Goal: Transaction & Acquisition: Book appointment/travel/reservation

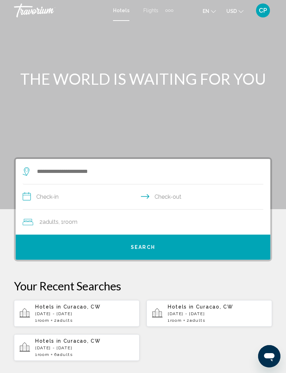
click at [171, 14] on div "Extra navigation items" at bounding box center [169, 10] width 8 height 10
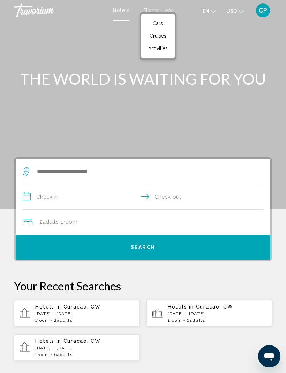
click at [216, 45] on div "Main content" at bounding box center [143, 104] width 286 height 209
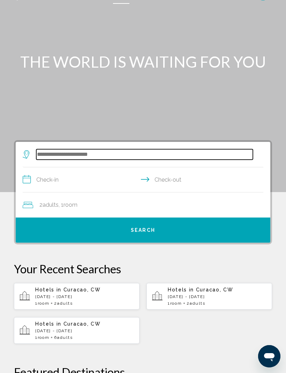
click at [103, 158] on input "Search widget" at bounding box center [144, 154] width 216 height 10
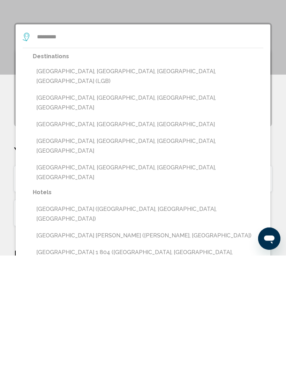
click at [149, 182] on button "[GEOGRAPHIC_DATA], [GEOGRAPHIC_DATA], [GEOGRAPHIC_DATA], [GEOGRAPHIC_DATA] (LGB)" at bounding box center [148, 193] width 230 height 23
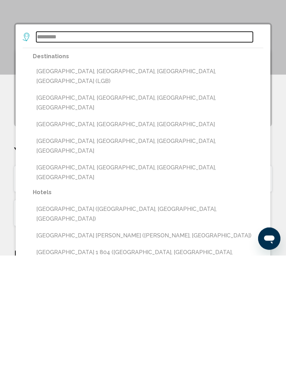
type input "**********"
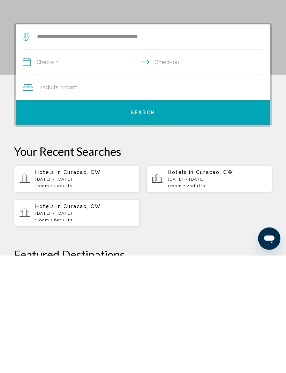
click at [89, 167] on input "**********" at bounding box center [144, 180] width 243 height 27
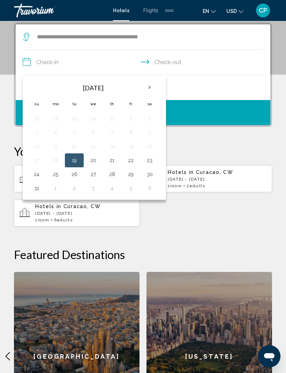
click at [131, 175] on button "29" at bounding box center [130, 174] width 11 height 10
click at [149, 92] on th "Next month" at bounding box center [149, 87] width 19 height 15
click at [56, 120] on button "1" at bounding box center [55, 119] width 11 height 10
type input "**********"
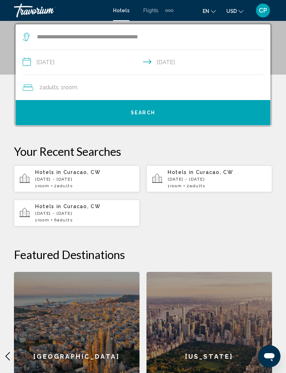
click at [119, 87] on div "2 Adult Adults , 1 Room rooms" at bounding box center [146, 88] width 247 height 10
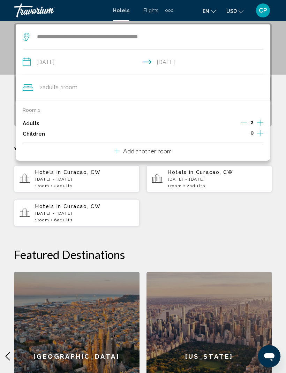
click at [257, 129] on icon "Increment children" at bounding box center [260, 133] width 6 height 8
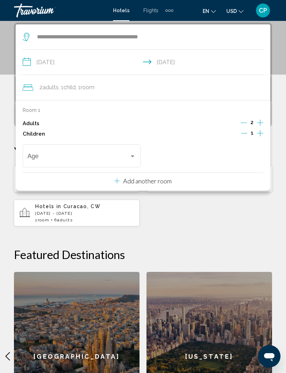
click at [259, 123] on icon "Increment adults" at bounding box center [260, 122] width 6 height 8
click at [257, 124] on icon "Increment adults" at bounding box center [260, 122] width 6 height 8
click at [258, 123] on icon "Increment adults" at bounding box center [260, 122] width 6 height 8
click at [191, 231] on div "**********" at bounding box center [143, 233] width 286 height 421
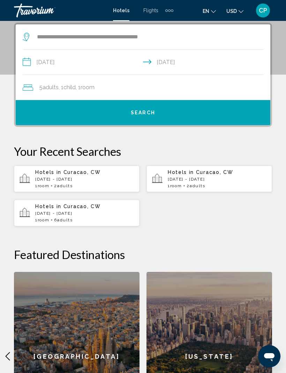
click at [193, 109] on button "Search" at bounding box center [143, 112] width 254 height 25
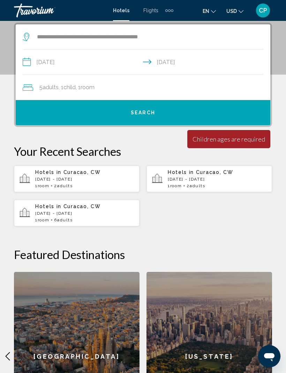
click at [143, 117] on button "Search" at bounding box center [143, 112] width 254 height 25
click at [144, 85] on div "5 Adult Adults , 1 Child Children , 1 Room rooms" at bounding box center [146, 88] width 247 height 10
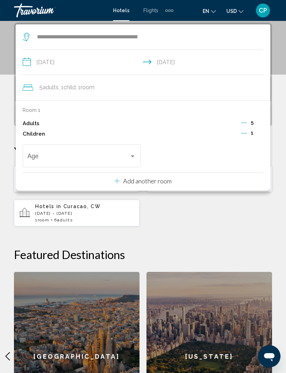
click at [124, 157] on span "Travelers: 5 adults, 1 child" at bounding box center [79, 157] width 102 height 7
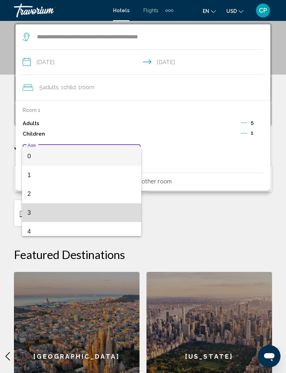
click at [67, 215] on span "3" at bounding box center [82, 212] width 108 height 19
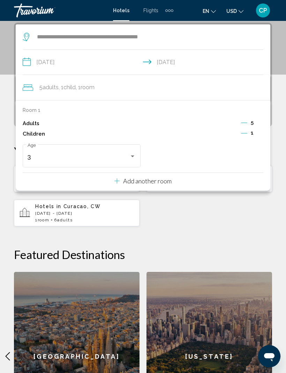
click at [188, 222] on div "Hotels in [GEOGRAPHIC_DATA], [GEOGRAPHIC_DATA][DATE] - [DATE] 1 Room rooms 2 Ad…" at bounding box center [143, 195] width 258 height 61
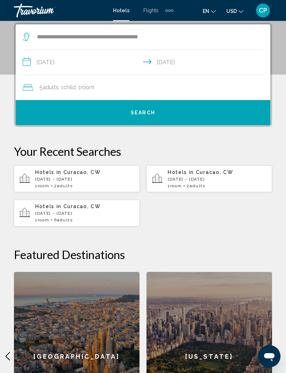
click at [199, 109] on button "Search" at bounding box center [143, 112] width 254 height 25
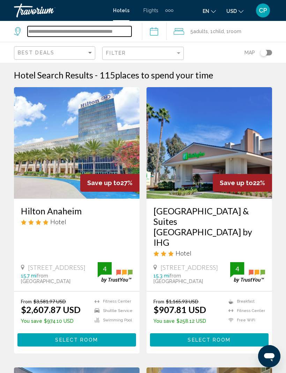
click at [64, 37] on input "**********" at bounding box center [80, 31] width 104 height 10
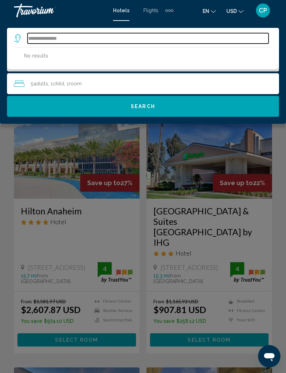
type input "****"
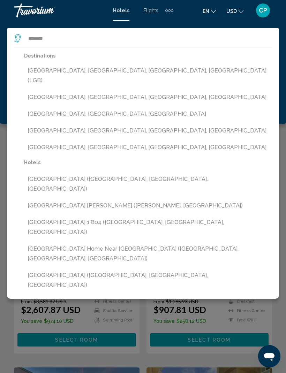
click at [121, 72] on button "[GEOGRAPHIC_DATA], [GEOGRAPHIC_DATA], [GEOGRAPHIC_DATA], [GEOGRAPHIC_DATA] (LGB)" at bounding box center [148, 75] width 248 height 23
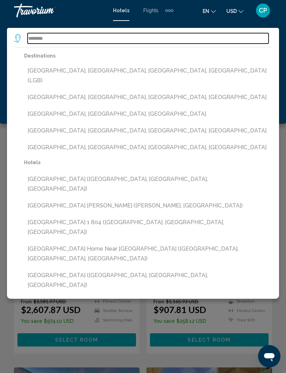
type input "**********"
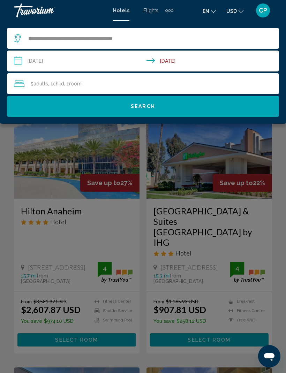
click at [155, 107] on button "Search" at bounding box center [143, 106] width 272 height 21
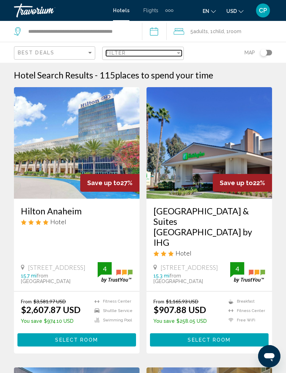
click at [176, 56] on div "Filter" at bounding box center [178, 53] width 6 height 6
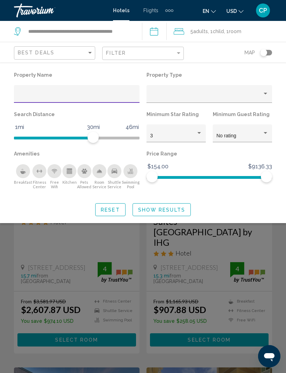
click at [264, 95] on div "Property type" at bounding box center [265, 94] width 6 height 6
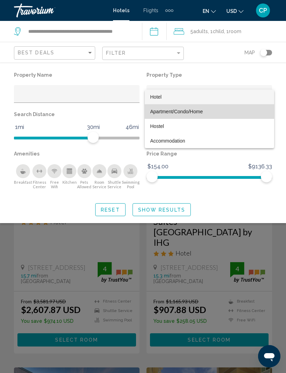
click at [188, 111] on span "Apartment/Condo/Home" at bounding box center [176, 112] width 53 height 6
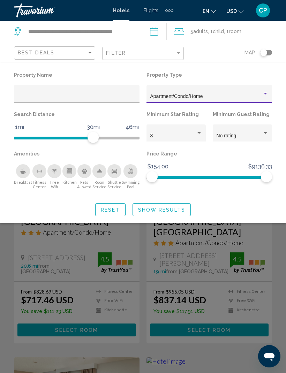
click at [257, 96] on div "Apartment/Condo/Home" at bounding box center [206, 97] width 112 height 6
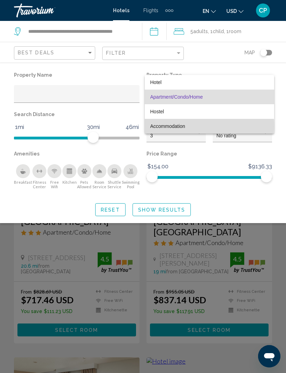
click at [173, 126] on span "Accommodation" at bounding box center [167, 126] width 35 height 6
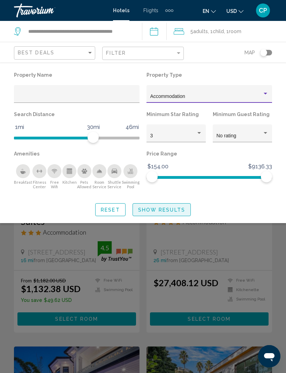
click at [172, 211] on span "Show Results" at bounding box center [161, 210] width 47 height 6
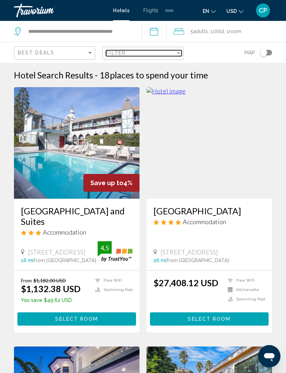
click at [169, 56] on div "Filter" at bounding box center [140, 53] width 69 height 6
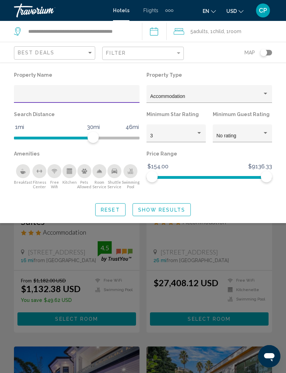
click at [255, 98] on div "Accommodation" at bounding box center [206, 97] width 112 height 6
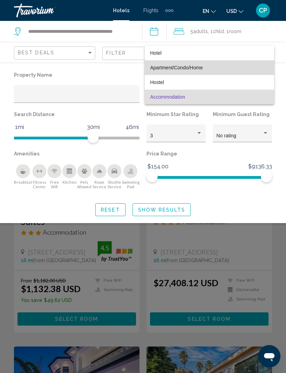
click at [189, 66] on span "Apartment/Condo/Home" at bounding box center [176, 68] width 53 height 6
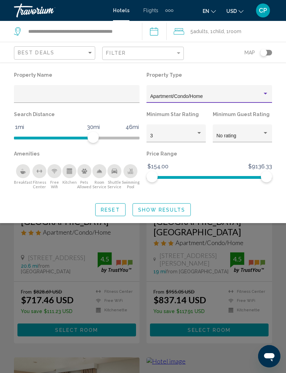
click at [197, 133] on div "Hotel Filters" at bounding box center [198, 133] width 3 height 2
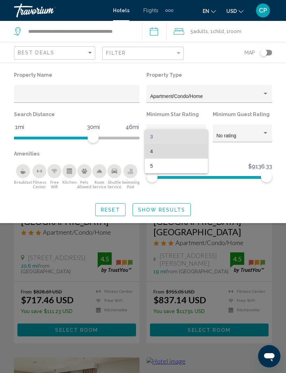
click at [181, 152] on span "4" at bounding box center [176, 151] width 52 height 15
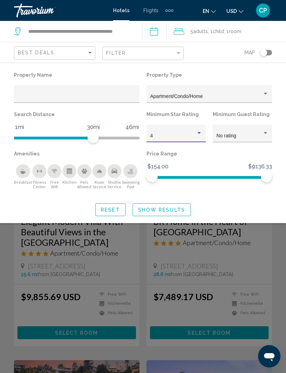
click at [187, 135] on div "4" at bounding box center [173, 136] width 46 height 6
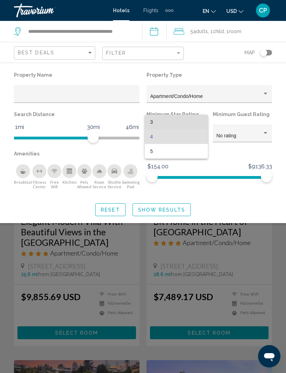
click at [180, 126] on span "3" at bounding box center [176, 122] width 52 height 15
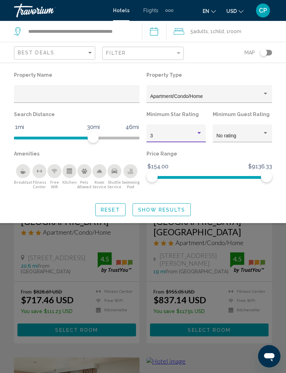
click at [249, 139] on div "No rating" at bounding box center [239, 136] width 46 height 6
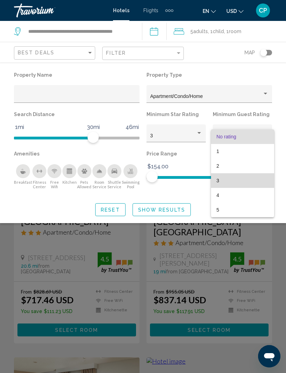
click at [235, 183] on span "3" at bounding box center [242, 180] width 52 height 15
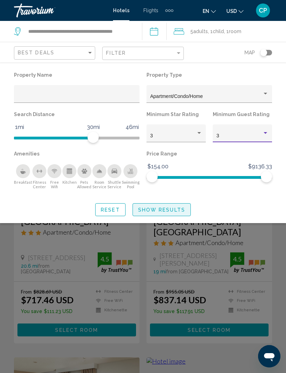
click at [164, 209] on span "Show Results" at bounding box center [161, 210] width 47 height 6
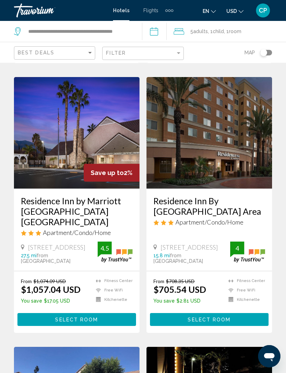
scroll to position [532, 0]
